Goal: Check status: Check status

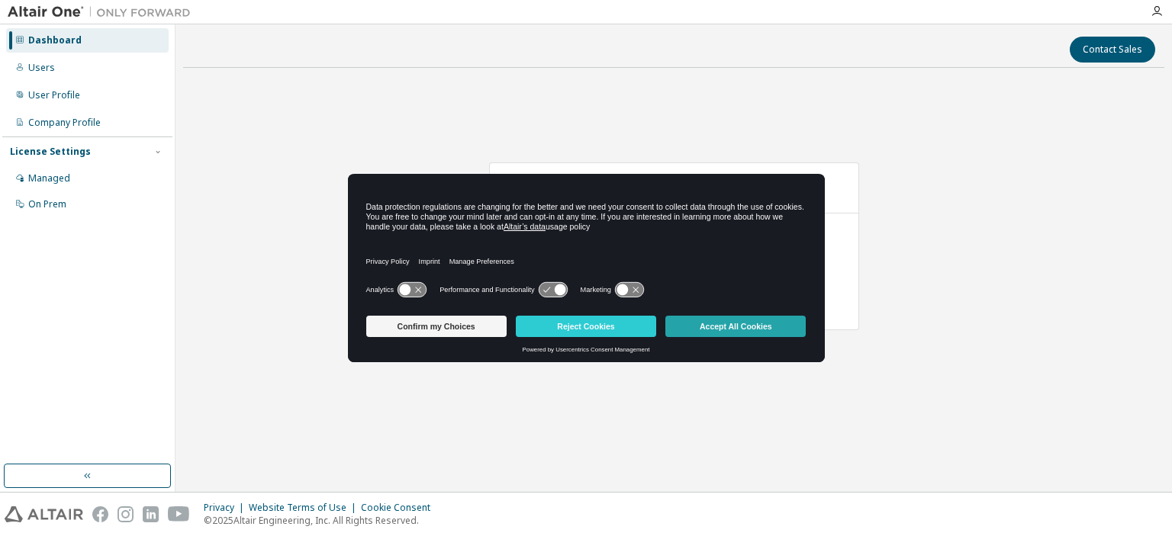
click at [726, 326] on button "Accept All Cookies" at bounding box center [735, 326] width 140 height 21
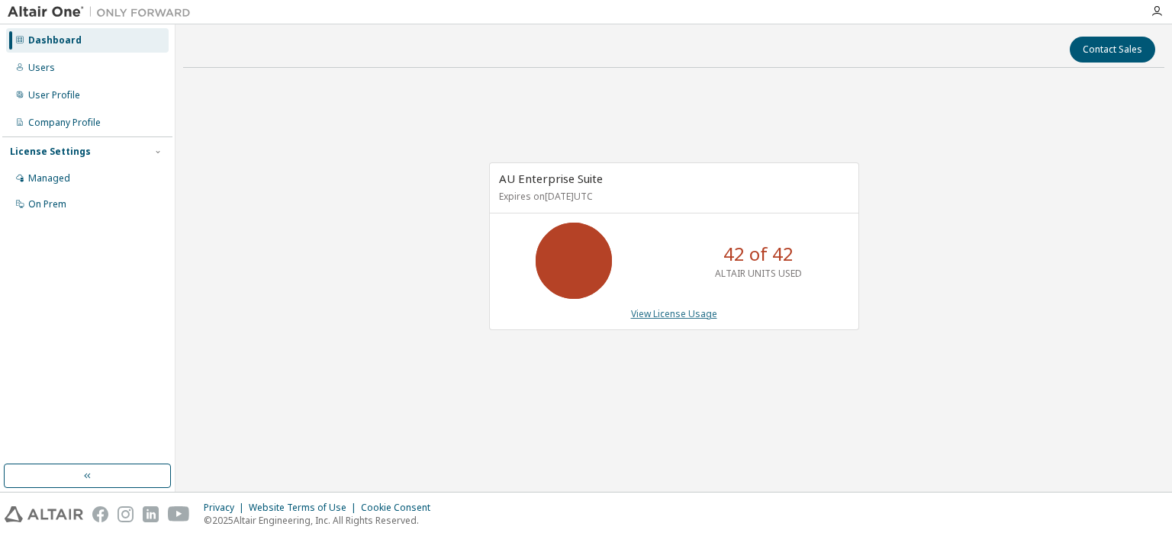
click at [683, 307] on link "View License Usage" at bounding box center [674, 313] width 86 height 13
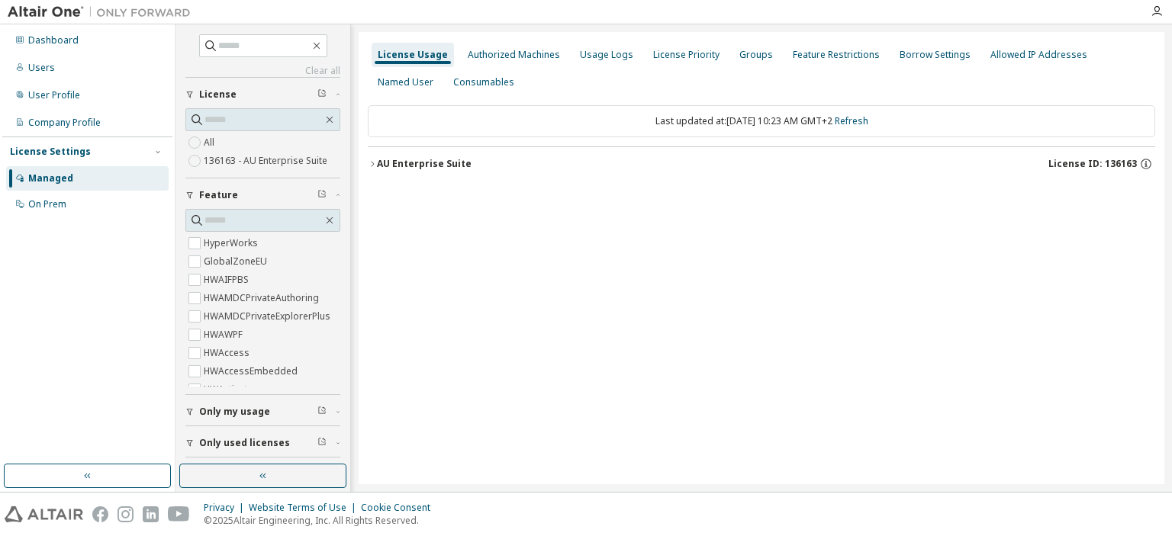
click at [389, 168] on div "AU Enterprise Suite" at bounding box center [424, 164] width 95 height 12
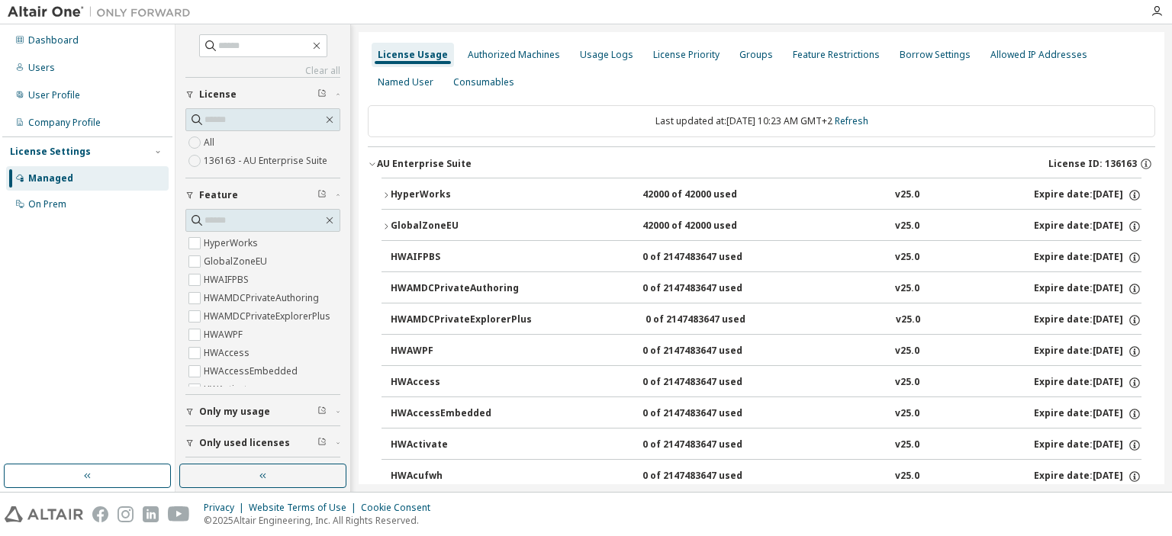
click at [386, 194] on icon "button" at bounding box center [385, 195] width 9 height 9
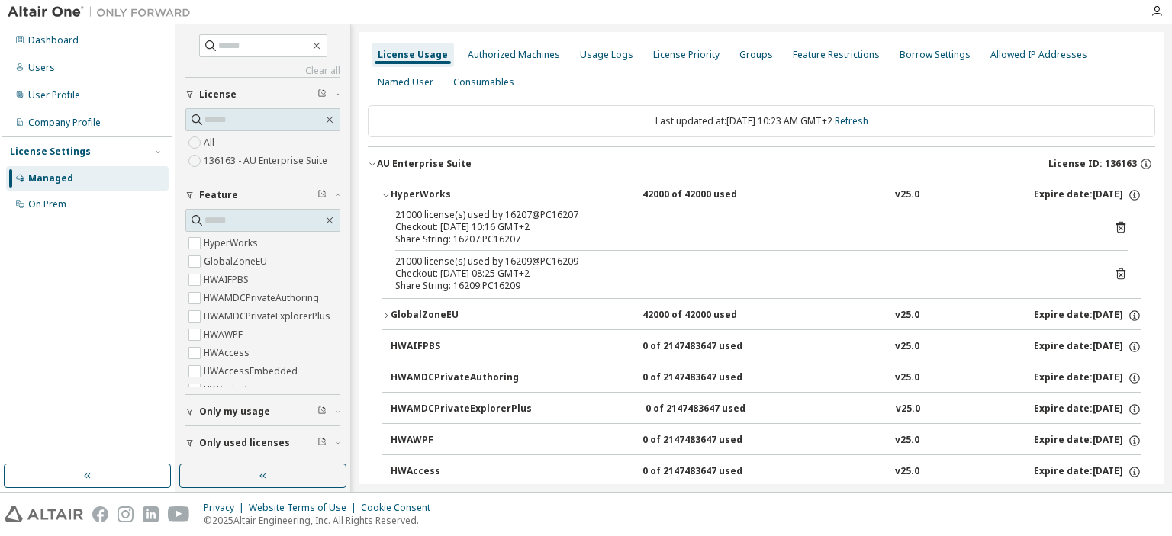
click at [515, 262] on div "21000 license(s) used by 16209@PC16209" at bounding box center [743, 262] width 696 height 12
